Goal: Task Accomplishment & Management: Use online tool/utility

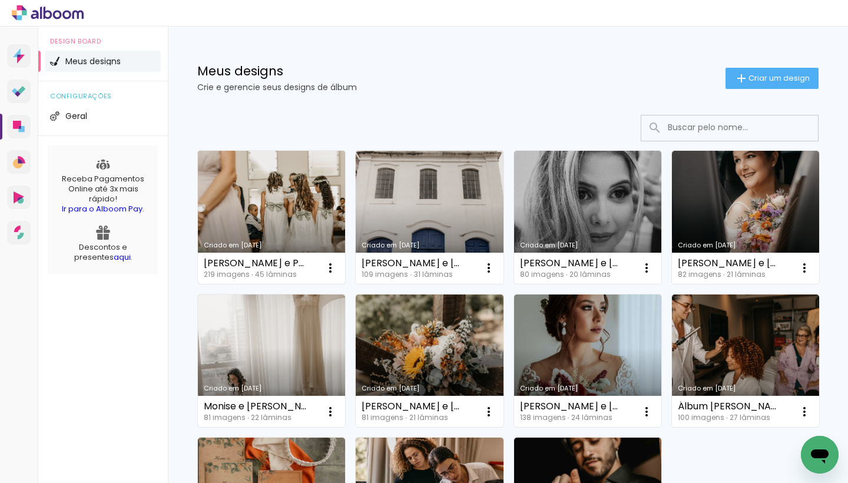
click at [254, 194] on link "Criado em [DATE]" at bounding box center [271, 217] width 147 height 133
